Goal: Task Accomplishment & Management: Manage account settings

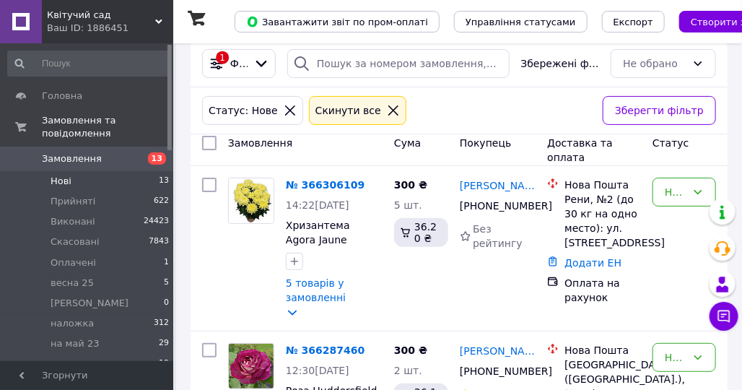
scroll to position [0, 0]
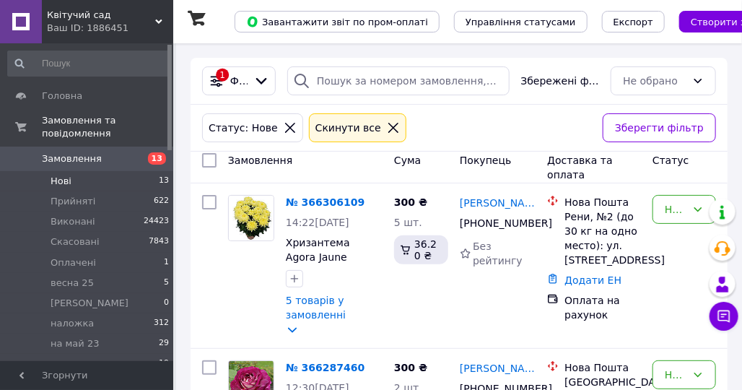
click at [71, 152] on span "Замовлення" at bounding box center [72, 158] width 60 height 13
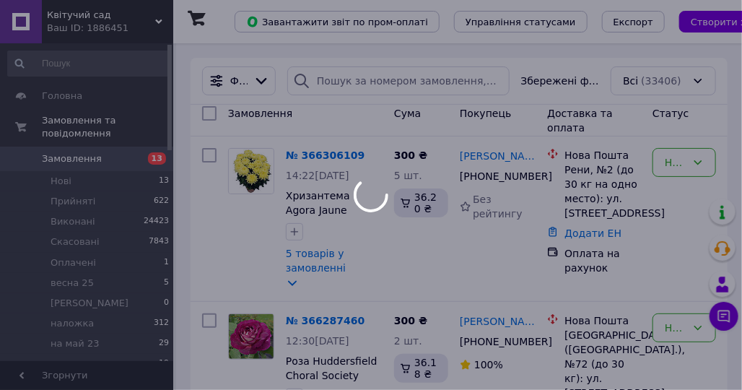
click at [266, 77] on div at bounding box center [371, 195] width 742 height 390
click at [266, 79] on div at bounding box center [371, 195] width 742 height 390
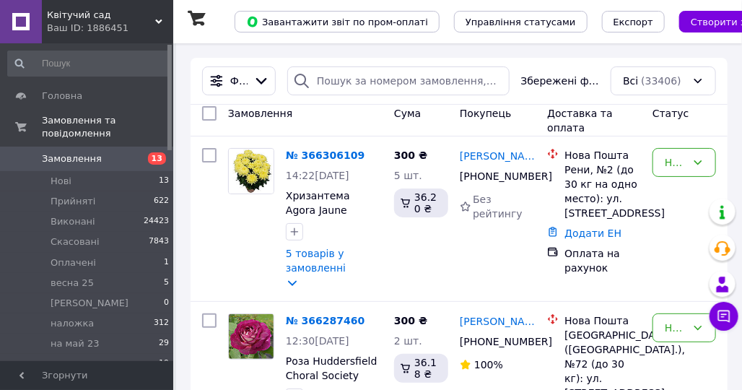
click at [71, 152] on span "Замовлення" at bounding box center [72, 158] width 60 height 13
click at [373, 90] on input "search" at bounding box center [398, 80] width 222 height 29
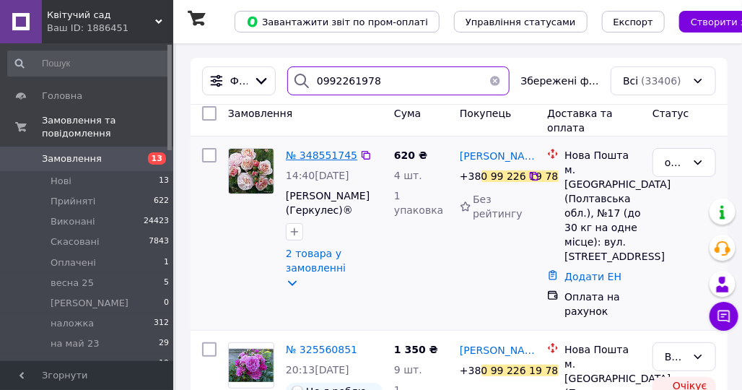
type input "0992261978"
click at [311, 154] on span "№ 348551745" at bounding box center [321, 155] width 71 height 12
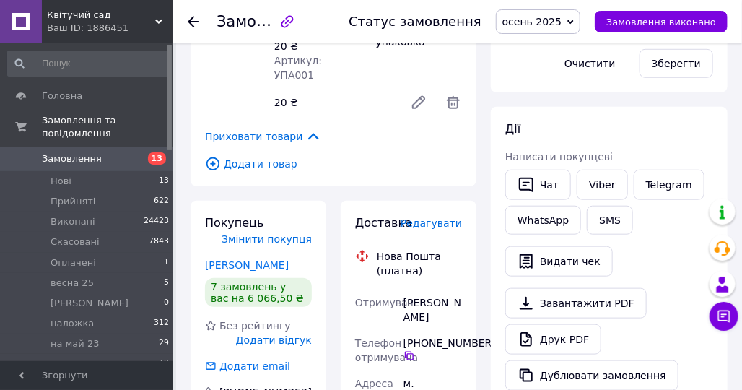
scroll to position [217, 0]
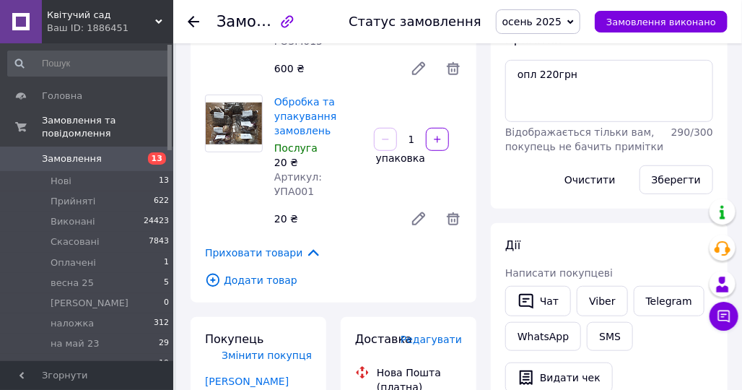
click at [191, 19] on icon at bounding box center [194, 22] width 12 height 12
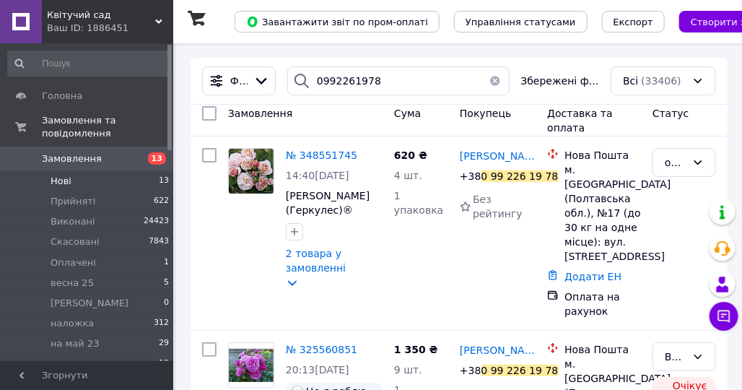
click at [64, 175] on span "Нові" at bounding box center [61, 181] width 21 height 13
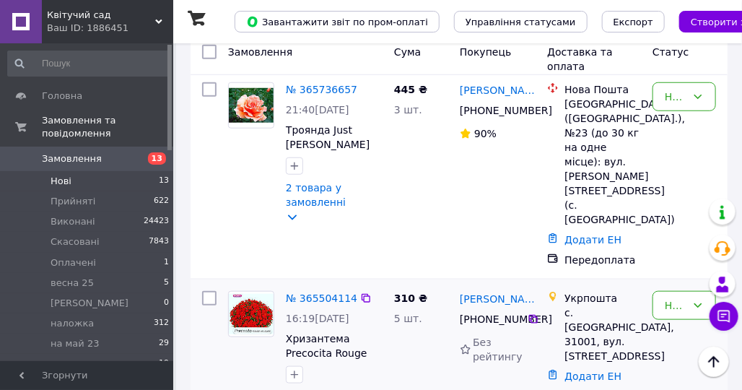
scroll to position [2159, 0]
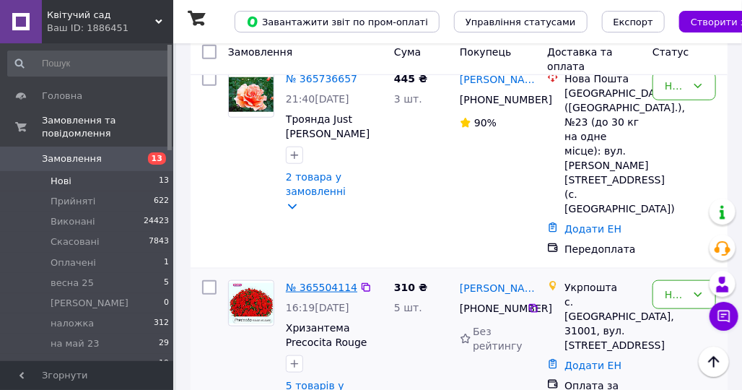
click at [325, 282] on link "№ 365504114" at bounding box center [321, 288] width 71 height 12
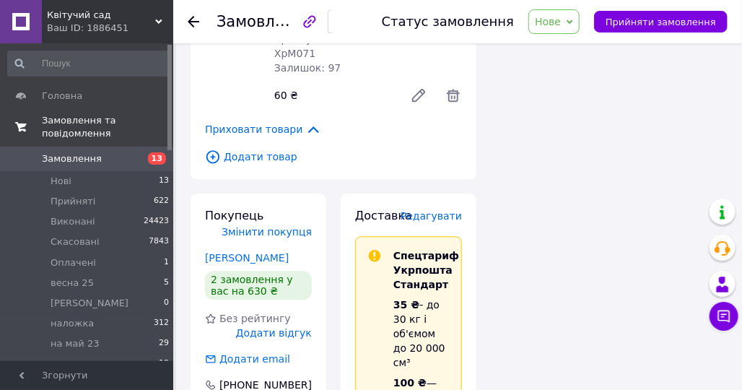
scroll to position [1031, 0]
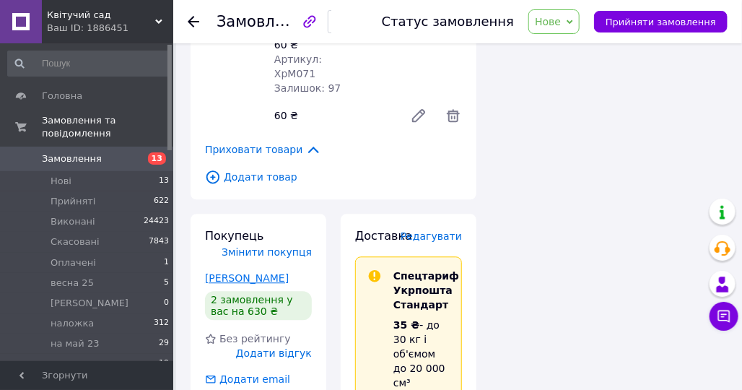
click at [223, 272] on link "[PERSON_NAME]" at bounding box center [247, 278] width 84 height 12
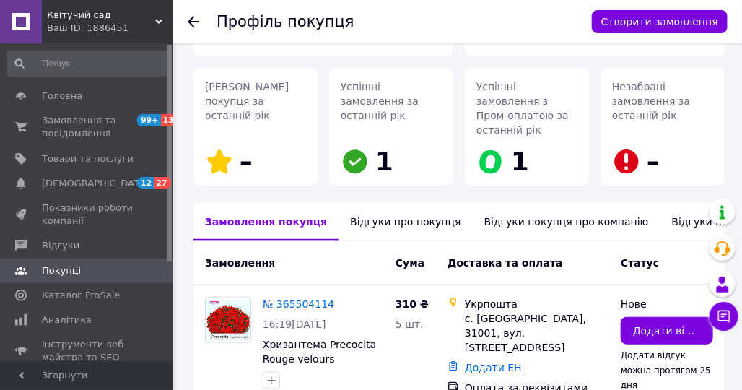
scroll to position [152, 0]
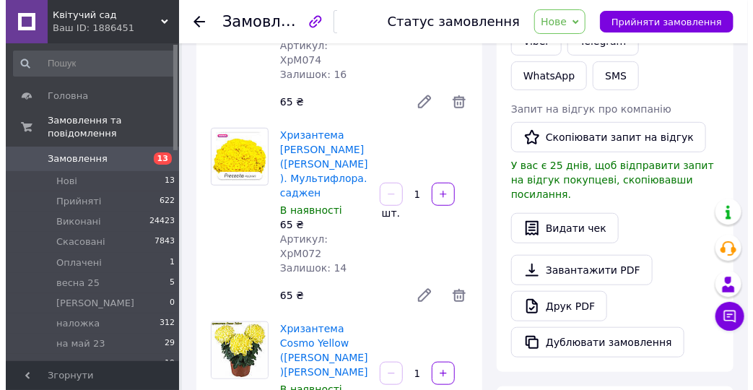
scroll to position [53, 0]
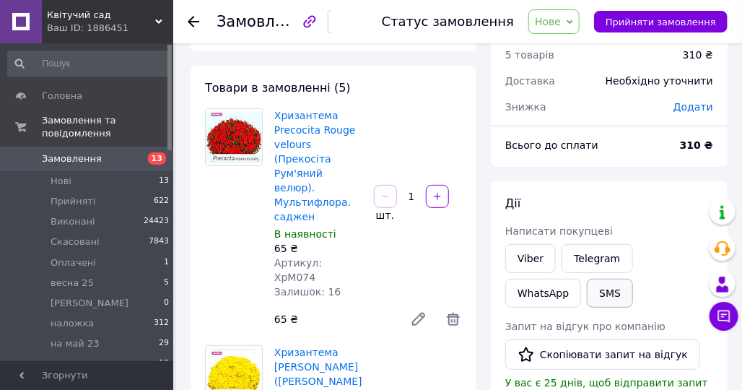
click at [587, 289] on button "SMS" at bounding box center [610, 293] width 46 height 29
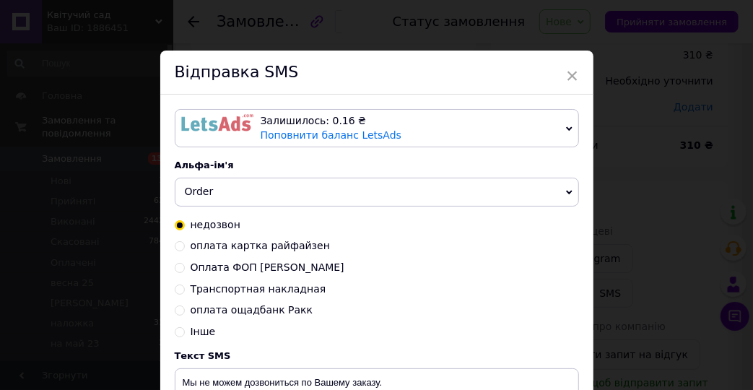
scroll to position [144, 0]
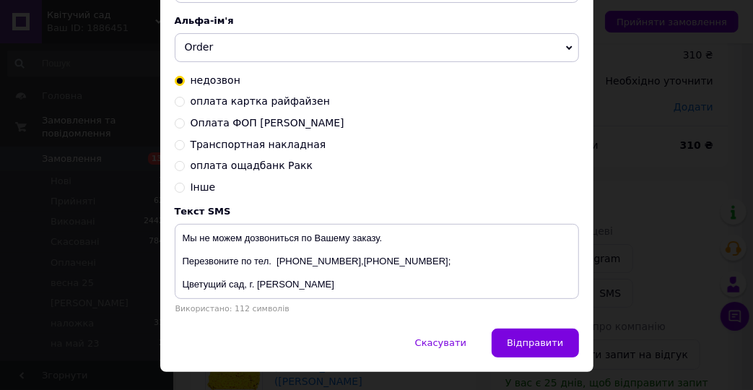
click at [566, 46] on icon at bounding box center [569, 48] width 6 height 6
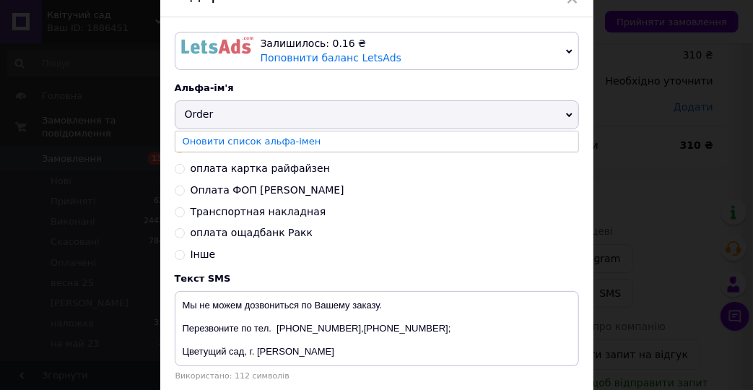
scroll to position [0, 0]
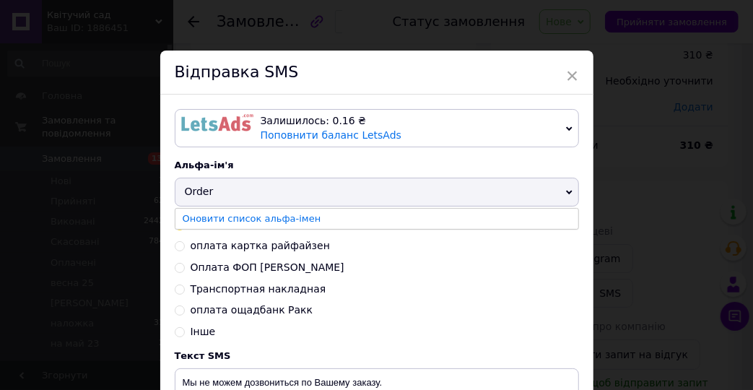
click at [566, 127] on icon at bounding box center [569, 129] width 6 height 6
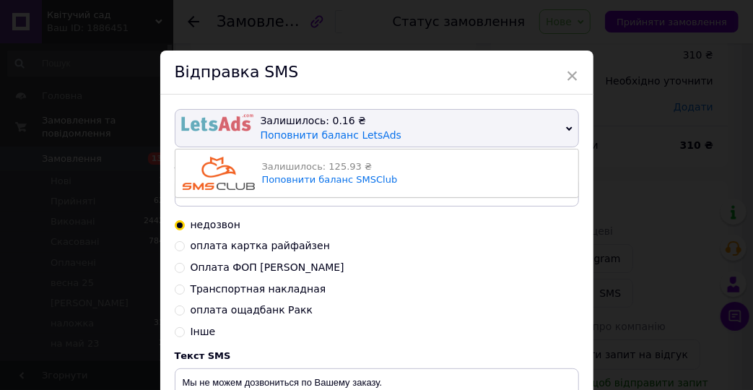
click at [292, 168] on div "Залишилось: 125.93 ₴" at bounding box center [416, 166] width 309 height 13
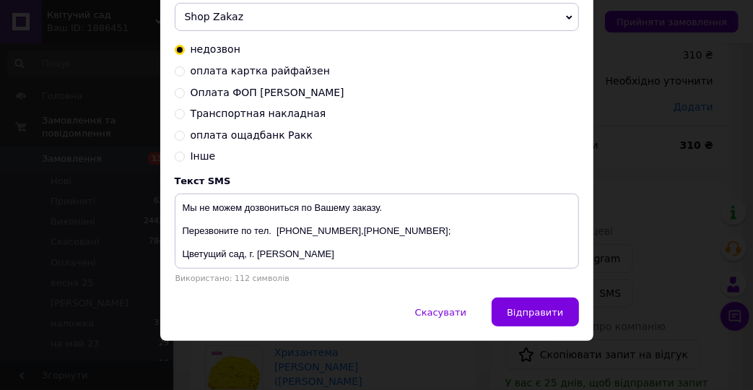
scroll to position [182, 0]
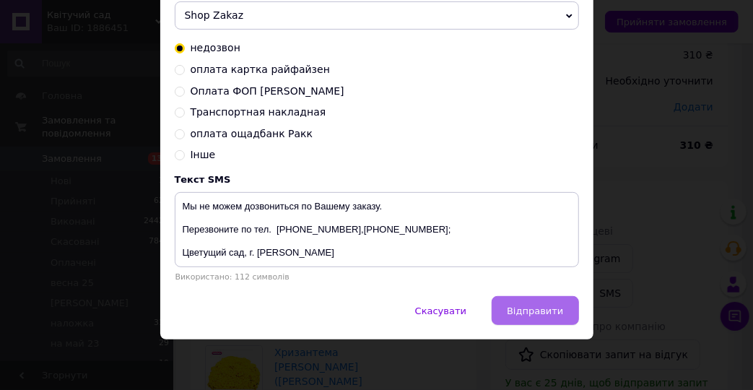
click at [530, 300] on button "Відправити" at bounding box center [535, 310] width 87 height 29
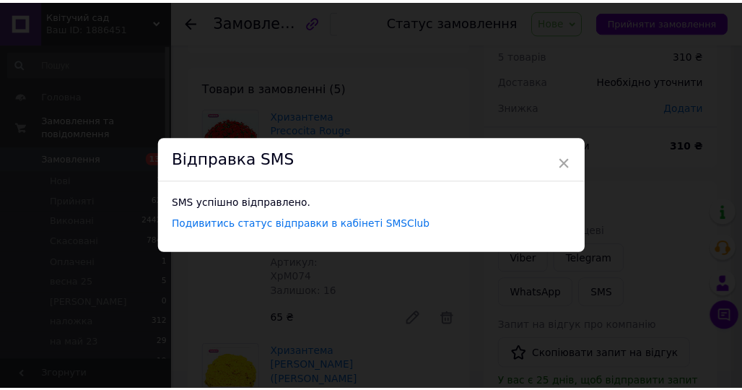
scroll to position [0, 0]
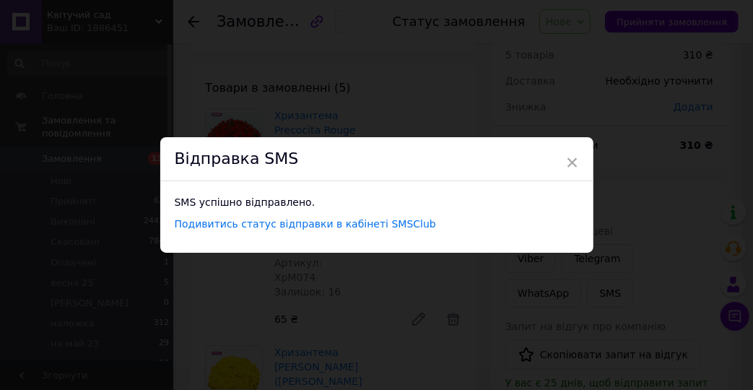
click at [572, 157] on span "×" at bounding box center [572, 162] width 13 height 25
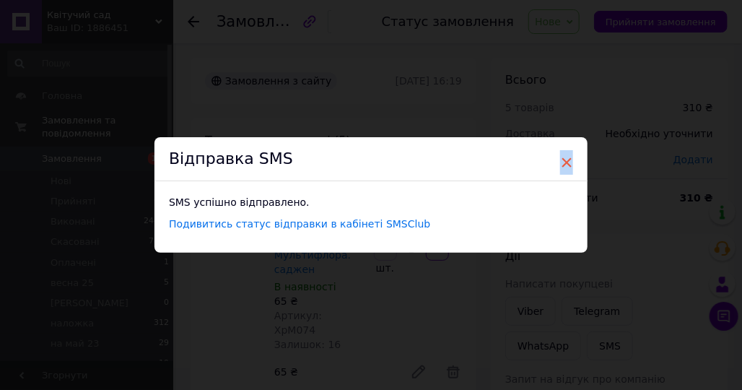
click at [565, 162] on span "×" at bounding box center [566, 162] width 13 height 25
click at [560, 162] on span "×" at bounding box center [566, 162] width 13 height 25
click at [562, 162] on span "×" at bounding box center [566, 162] width 13 height 25
click at [459, 96] on div "× Відправка SMS SMS успішно відправлено. Подивитись статус відправки в кабінеті…" at bounding box center [371, 195] width 742 height 390
click at [565, 162] on span "×" at bounding box center [566, 162] width 13 height 25
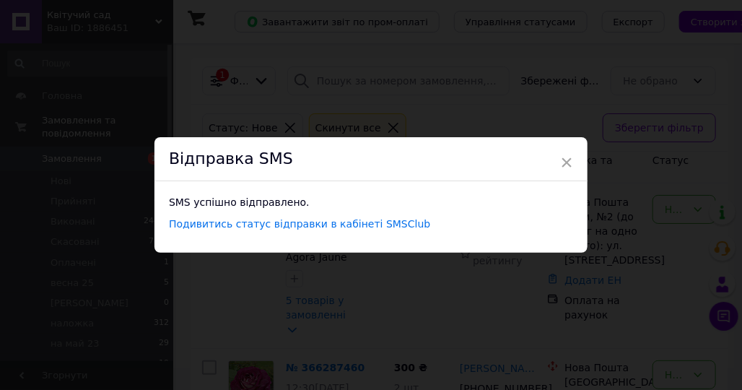
click at [572, 163] on div "Відправка SMS" at bounding box center [371, 159] width 433 height 44
click at [563, 162] on span "×" at bounding box center [566, 162] width 13 height 25
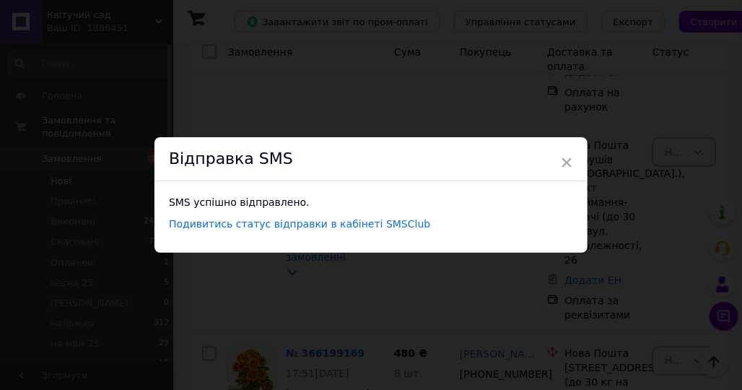
scroll to position [794, 0]
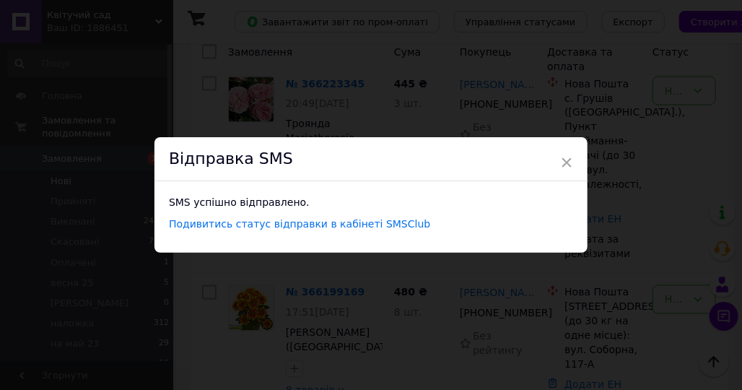
click at [594, 283] on div "× Відправка SMS SMS успішно відправлено. Подивитись статус відправки в кабінеті…" at bounding box center [371, 195] width 742 height 390
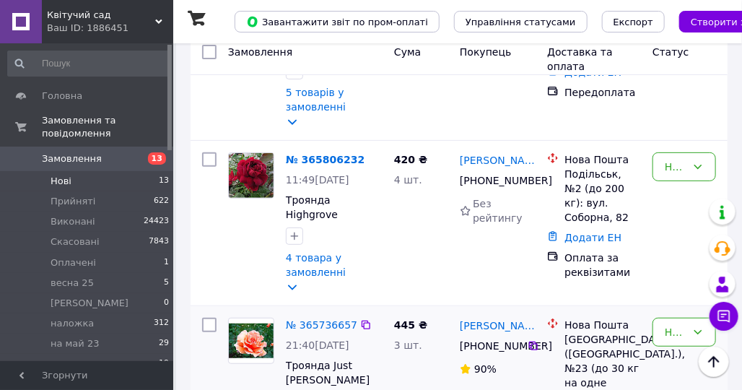
scroll to position [1943, 0]
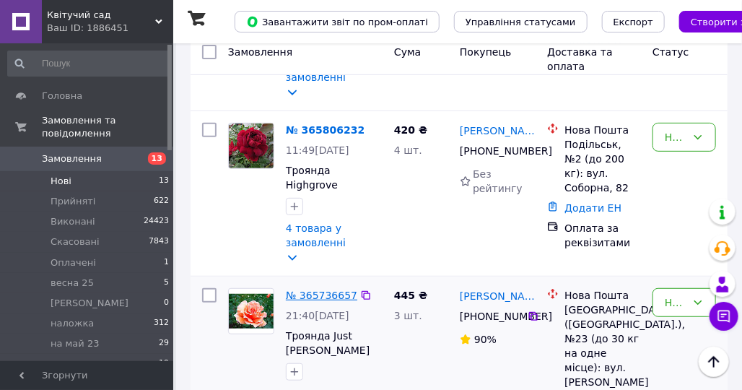
click at [318, 290] on link "№ 365736657" at bounding box center [321, 296] width 71 height 12
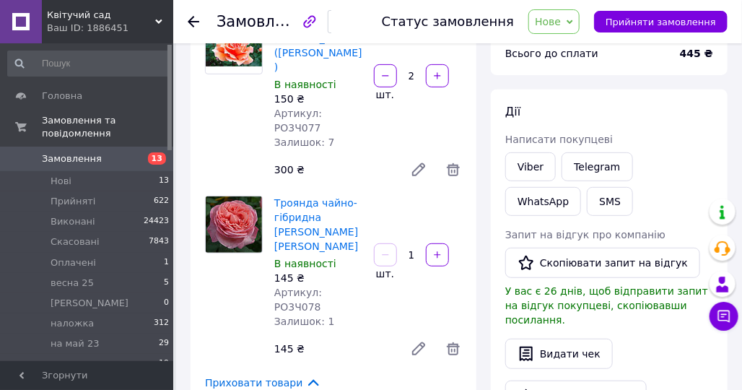
scroll to position [71, 0]
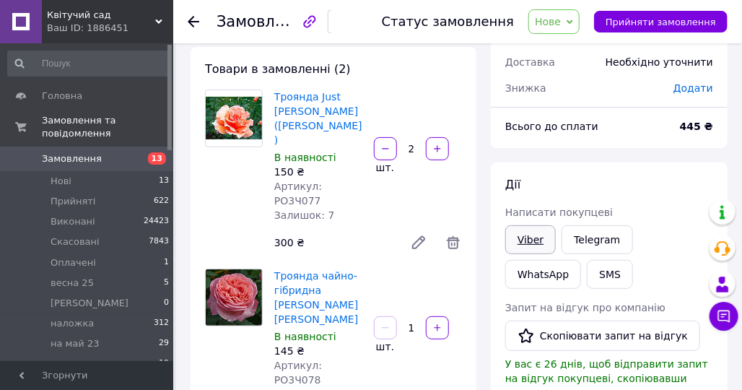
click at [525, 242] on link "Viber" at bounding box center [531, 239] width 51 height 29
click at [524, 237] on link "Viber" at bounding box center [531, 239] width 51 height 29
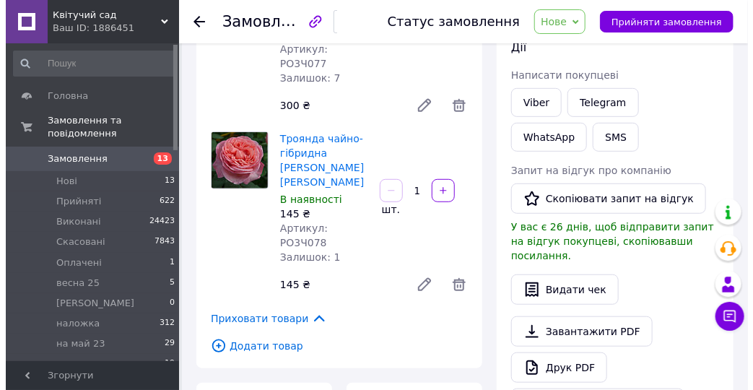
scroll to position [144, 0]
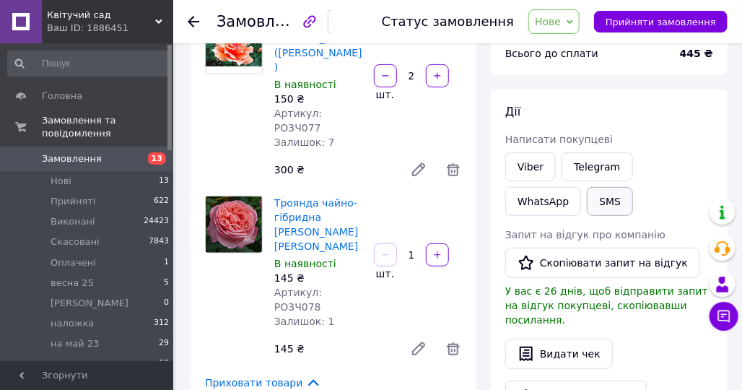
click at [587, 200] on button "SMS" at bounding box center [610, 201] width 46 height 29
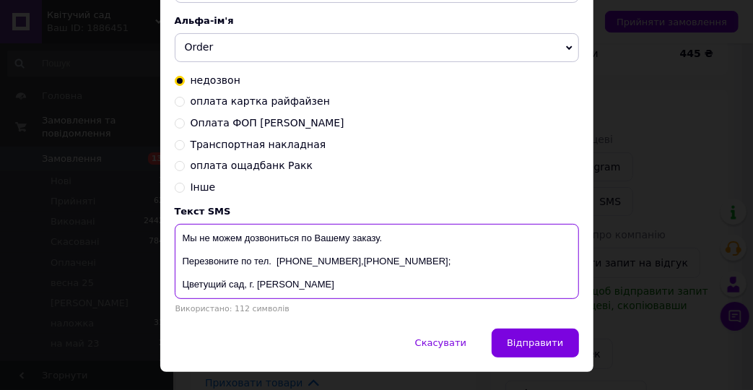
drag, startPoint x: 292, startPoint y: 291, endPoint x: 173, endPoint y: 242, distance: 128.2
click at [175, 242] on textarea "Мы не можем дозвониться по Вашему заказу. Перезвоните по тел. [PHONE_NUMBER],[P…" at bounding box center [377, 261] width 404 height 75
